Goal: Transaction & Acquisition: Obtain resource

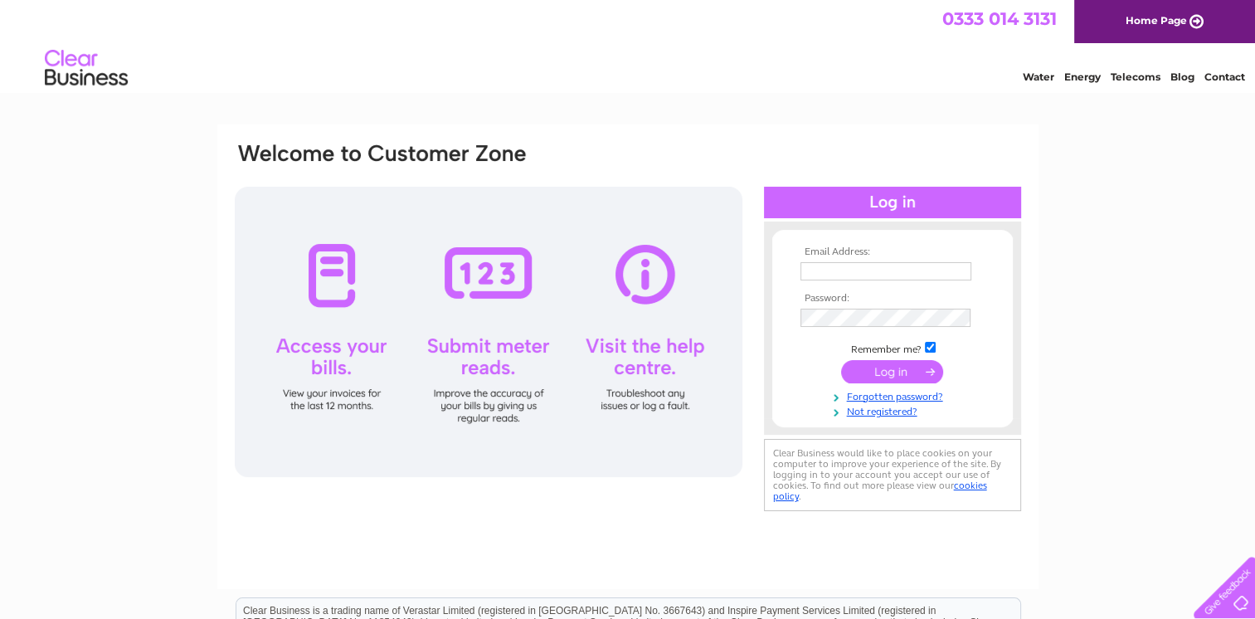
type input "[PERSON_NAME][EMAIL_ADDRESS][DOMAIN_NAME][PERSON_NAME]"
click at [912, 382] on input "submit" at bounding box center [892, 371] width 102 height 23
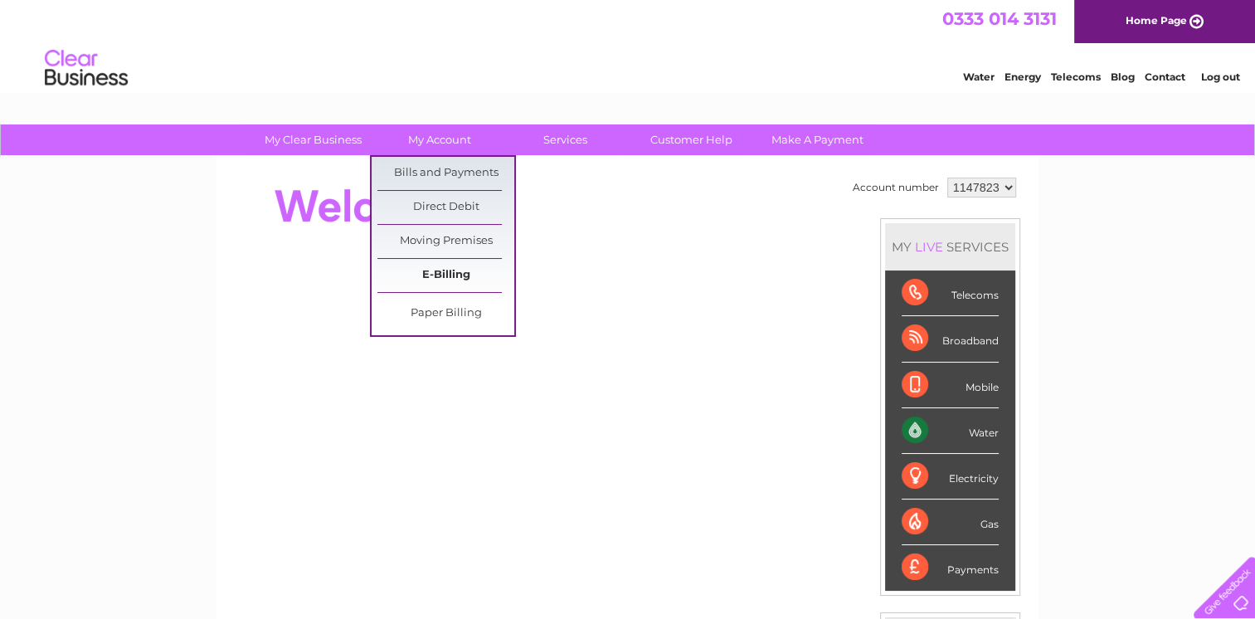
click at [446, 265] on link "E-Billing" at bounding box center [445, 275] width 137 height 33
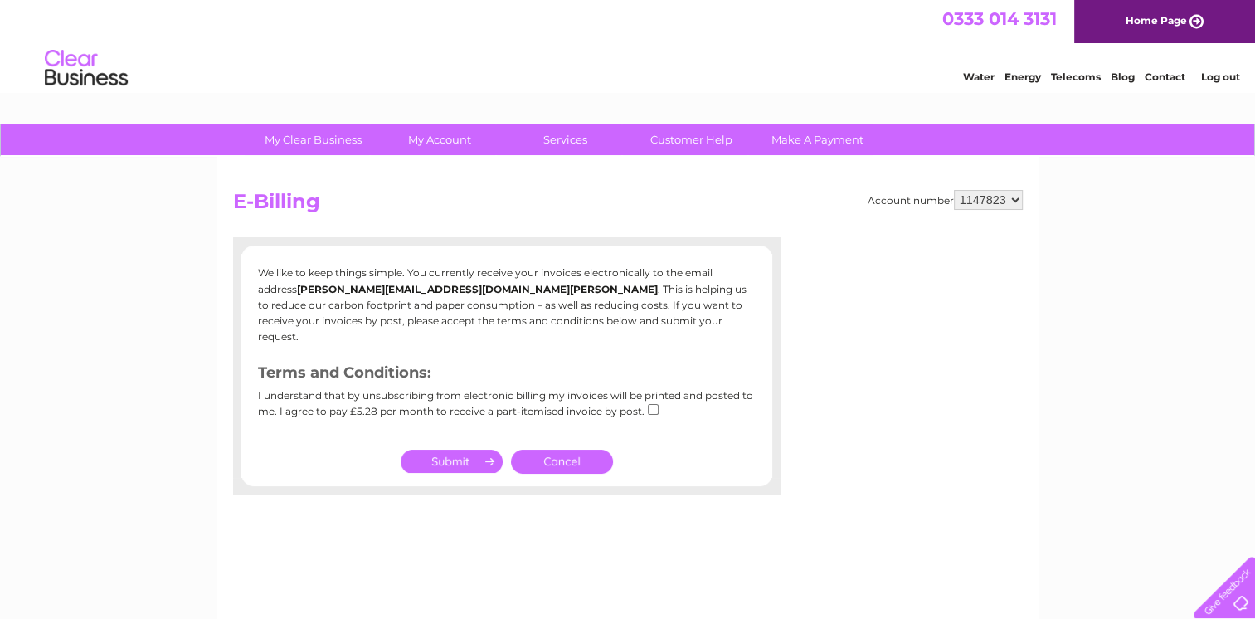
click at [561, 450] on link "Cancel" at bounding box center [562, 462] width 102 height 24
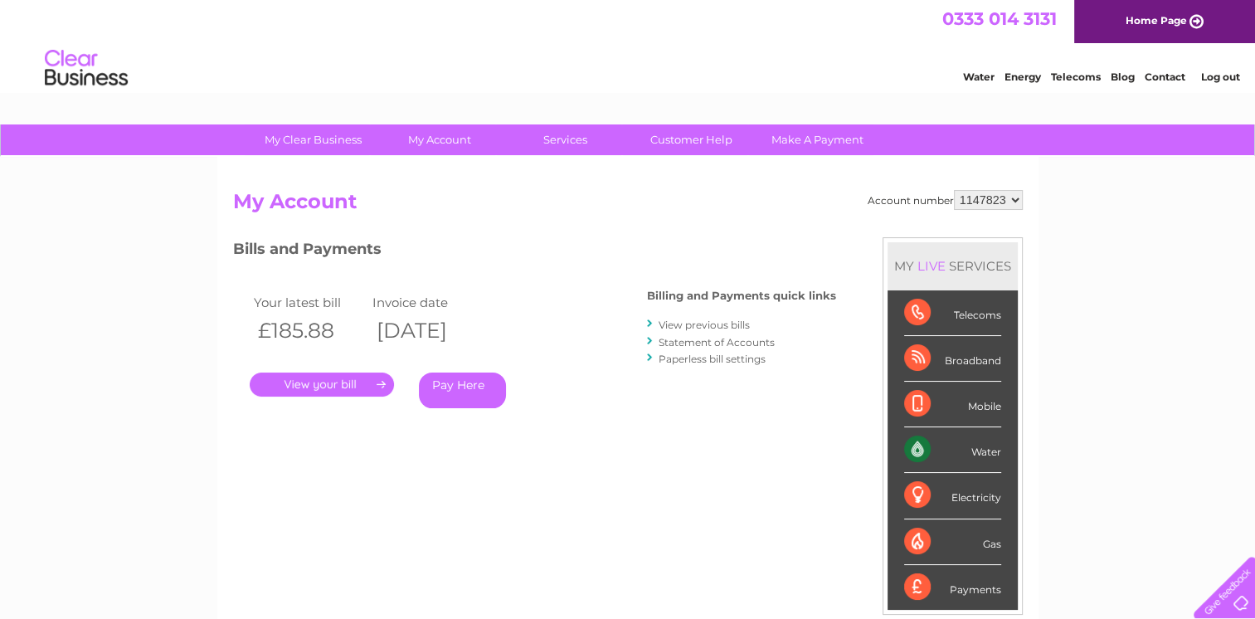
click at [309, 387] on link "." at bounding box center [322, 385] width 144 height 24
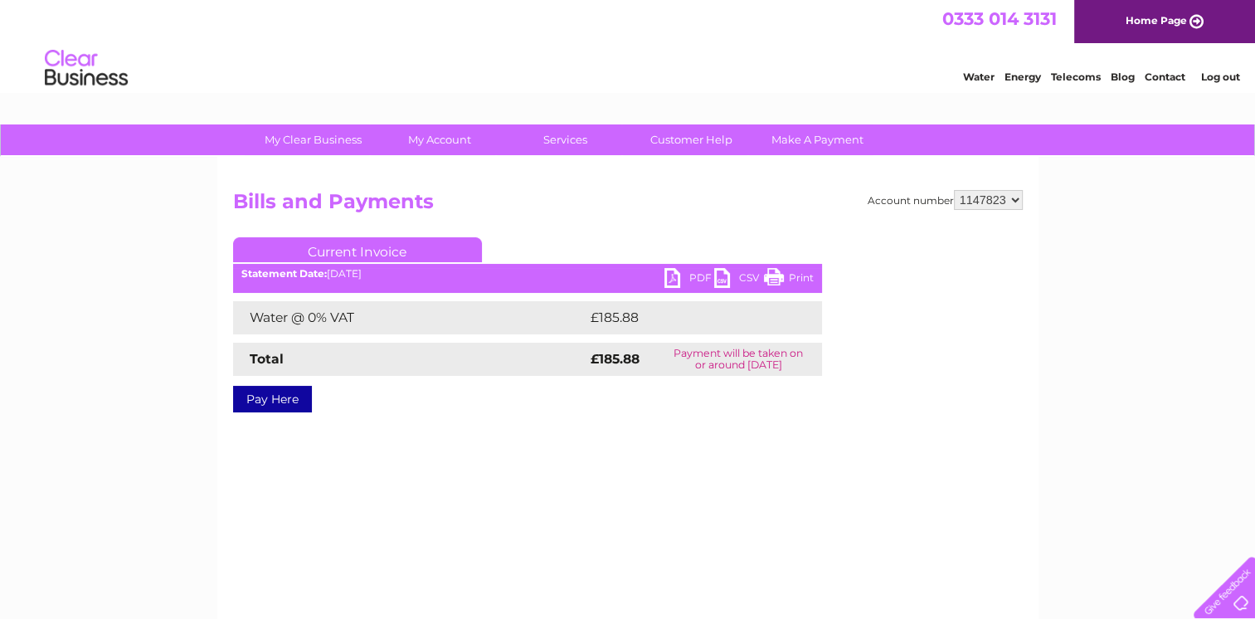
click at [668, 280] on link "PDF" at bounding box center [690, 280] width 50 height 24
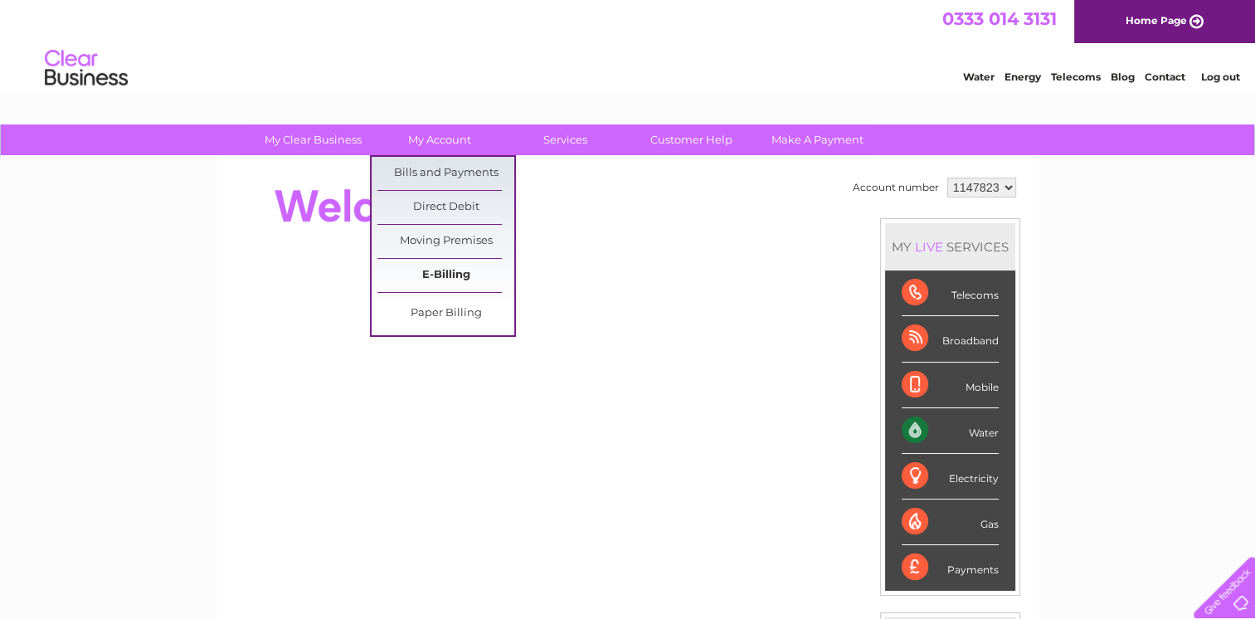
click at [451, 269] on link "E-Billing" at bounding box center [445, 275] width 137 height 33
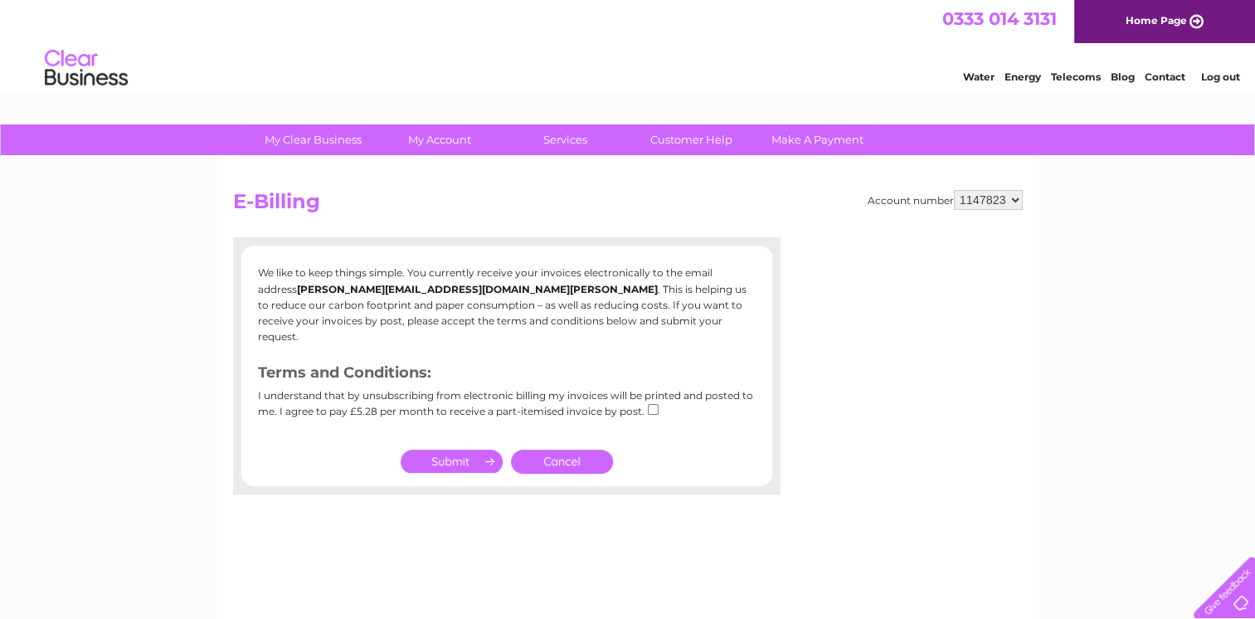
click at [584, 450] on link "Cancel" at bounding box center [562, 462] width 102 height 24
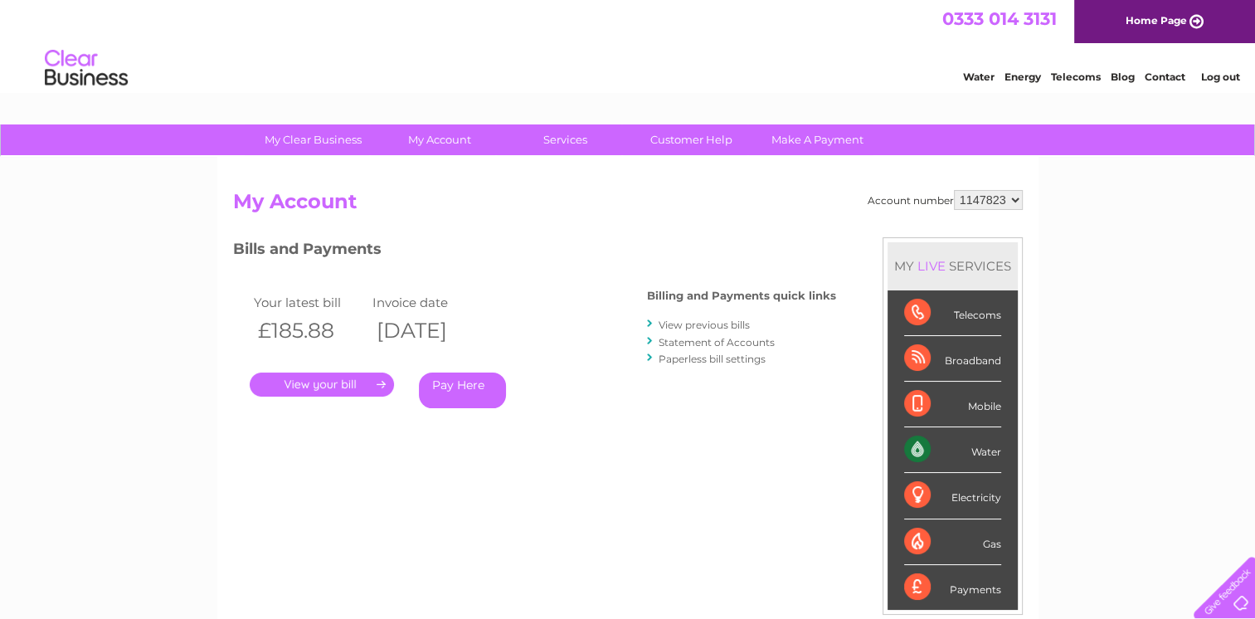
click at [344, 389] on link "." at bounding box center [322, 385] width 144 height 24
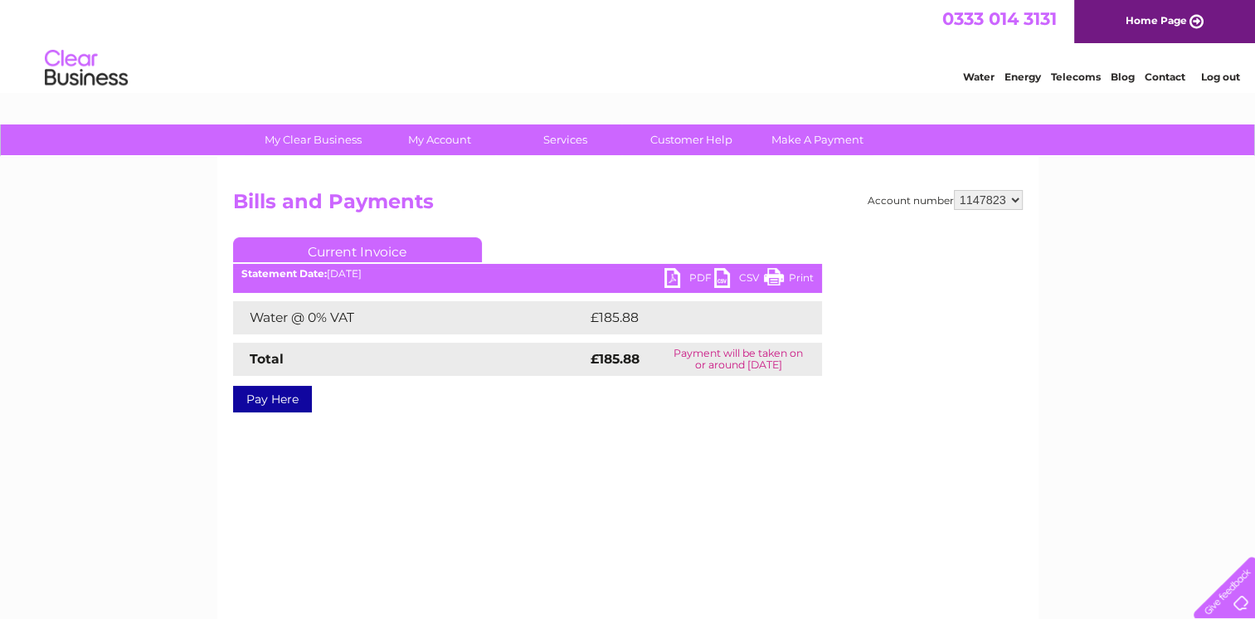
click at [666, 285] on link "PDF" at bounding box center [690, 280] width 50 height 24
click at [668, 279] on link "PDF" at bounding box center [690, 280] width 50 height 24
